Goal: Find contact information: Find contact information

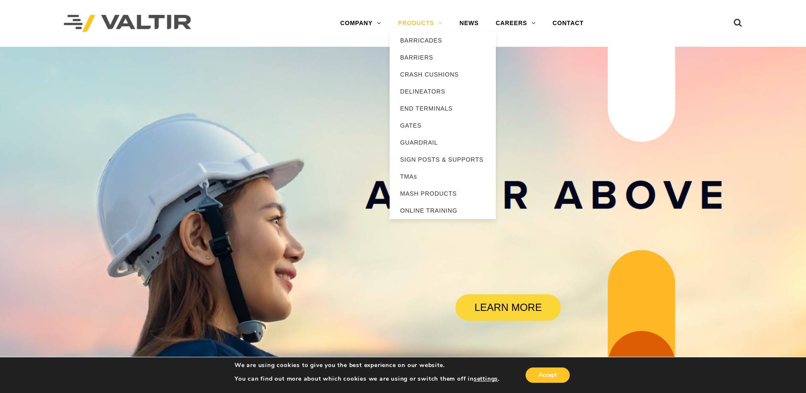
click at [420, 20] on link "PRODUCTS" at bounding box center [421, 23] width 62 height 17
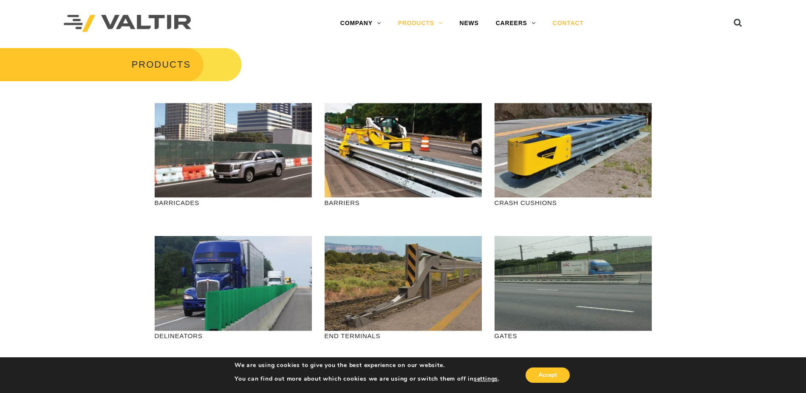
click at [566, 23] on link "CONTACT" at bounding box center [568, 23] width 48 height 17
